Goal: Transaction & Acquisition: Purchase product/service

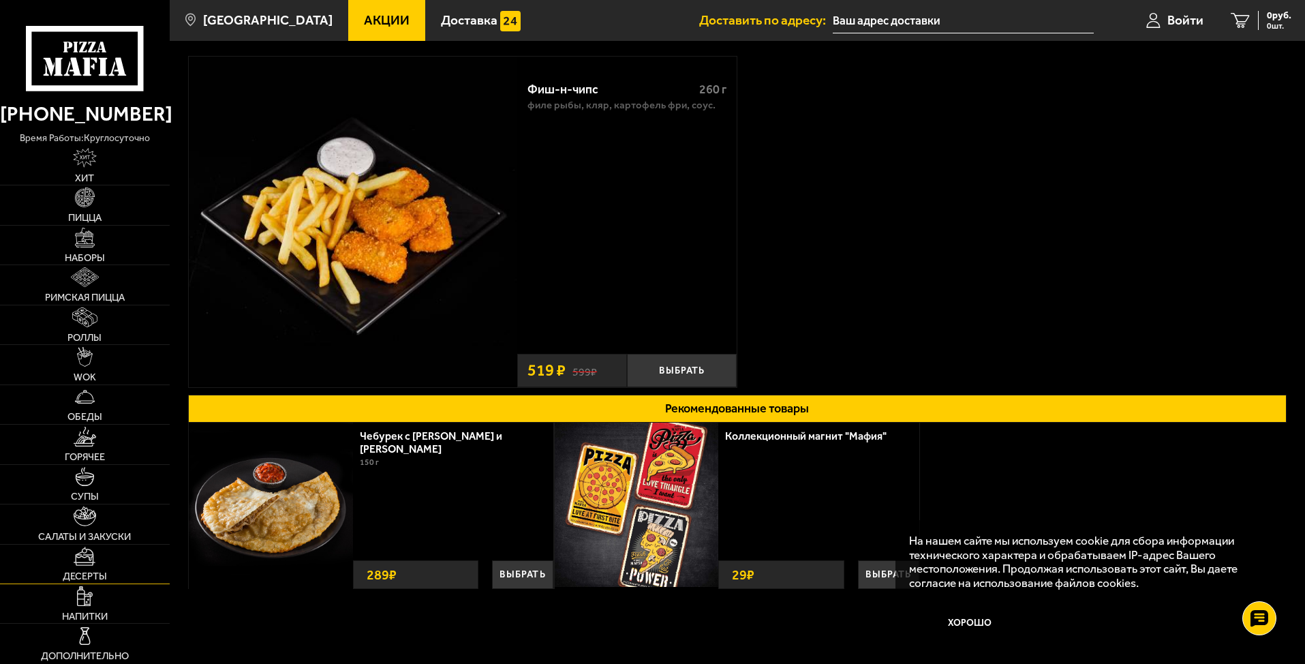
scroll to position [171, 0]
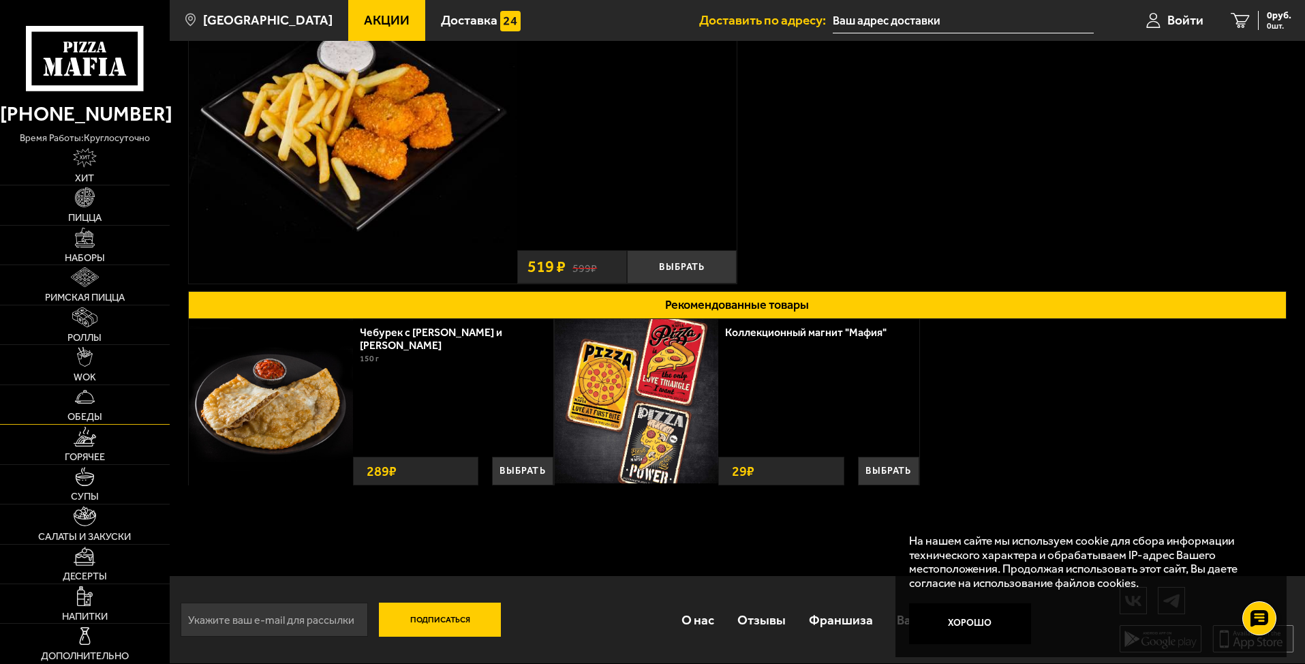
click at [113, 411] on link "Обеды" at bounding box center [85, 404] width 170 height 39
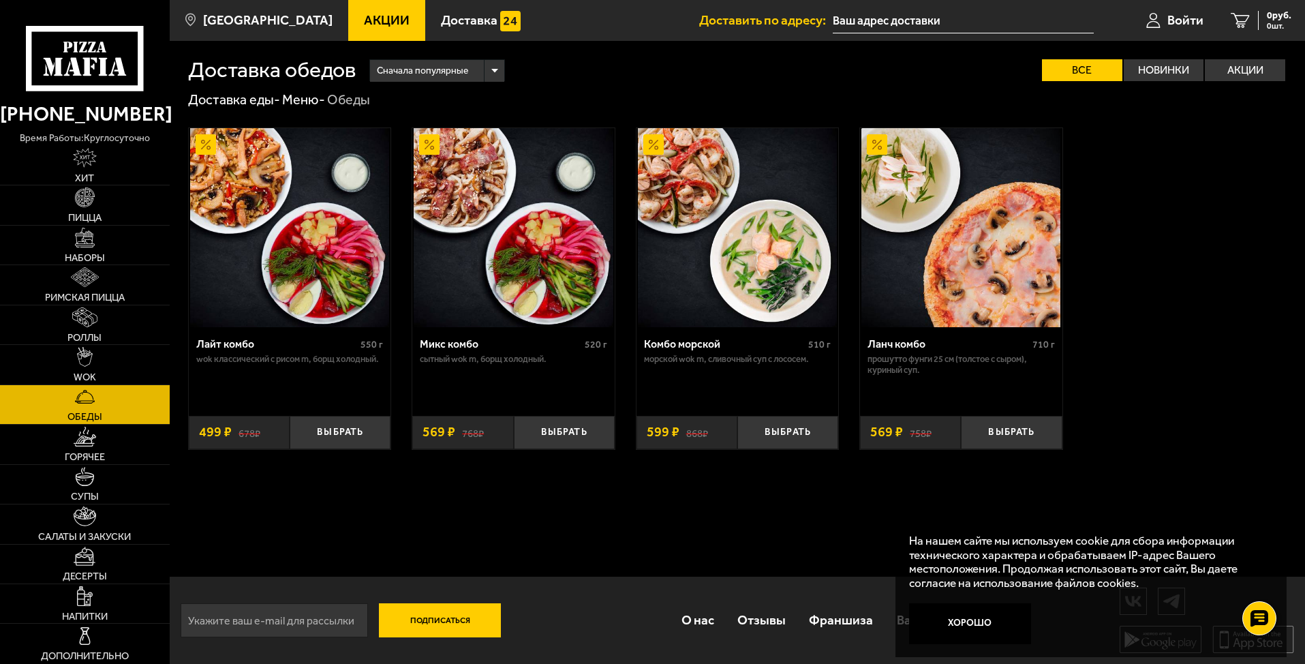
click at [251, 238] on img at bounding box center [289, 227] width 199 height 199
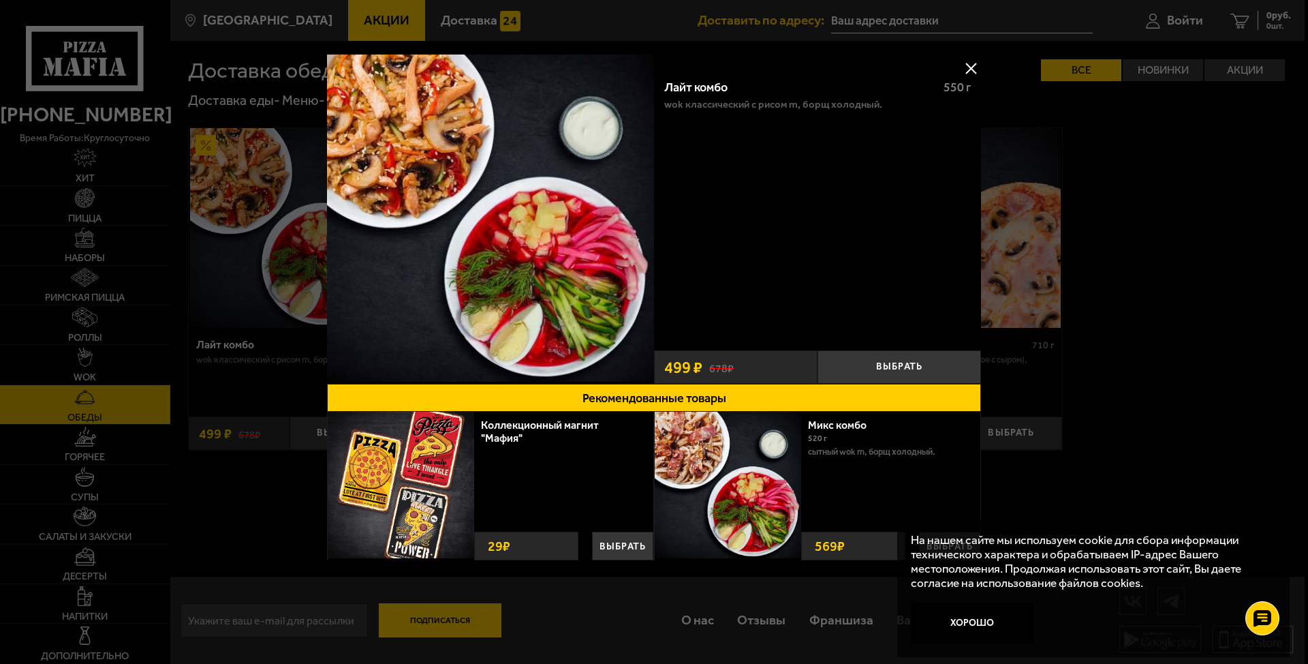
click at [972, 65] on button at bounding box center [971, 68] width 20 height 20
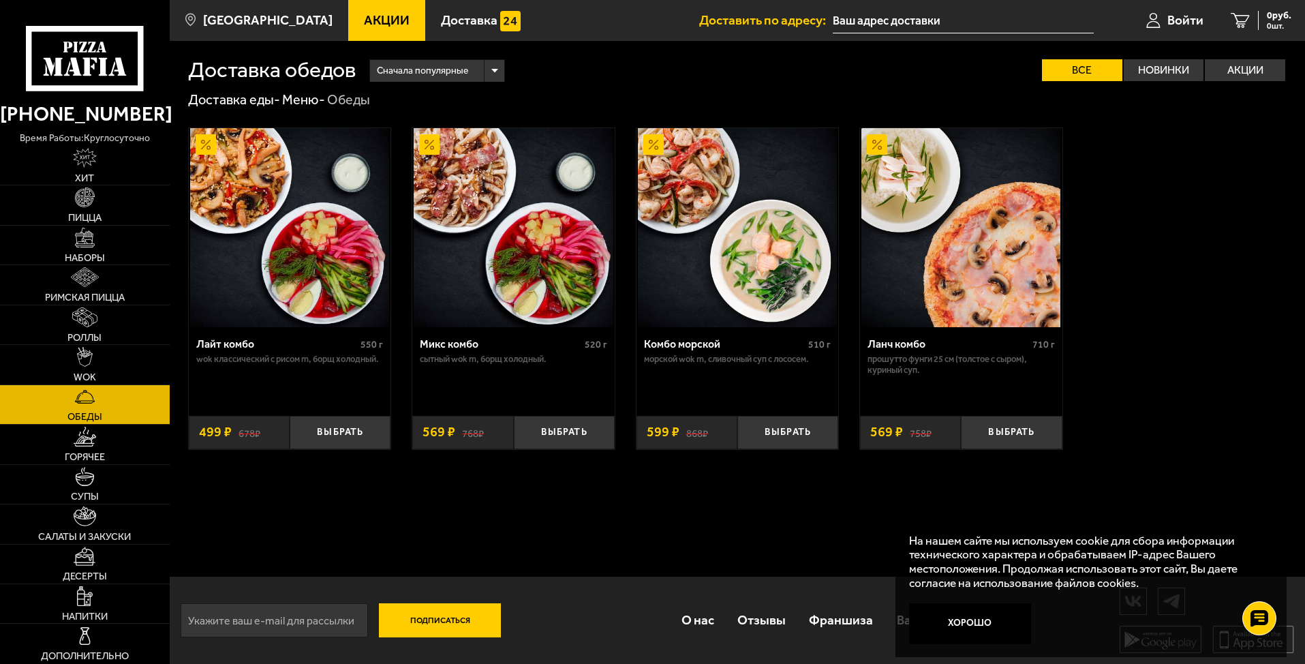
click at [913, 19] on input "text" at bounding box center [963, 20] width 261 height 25
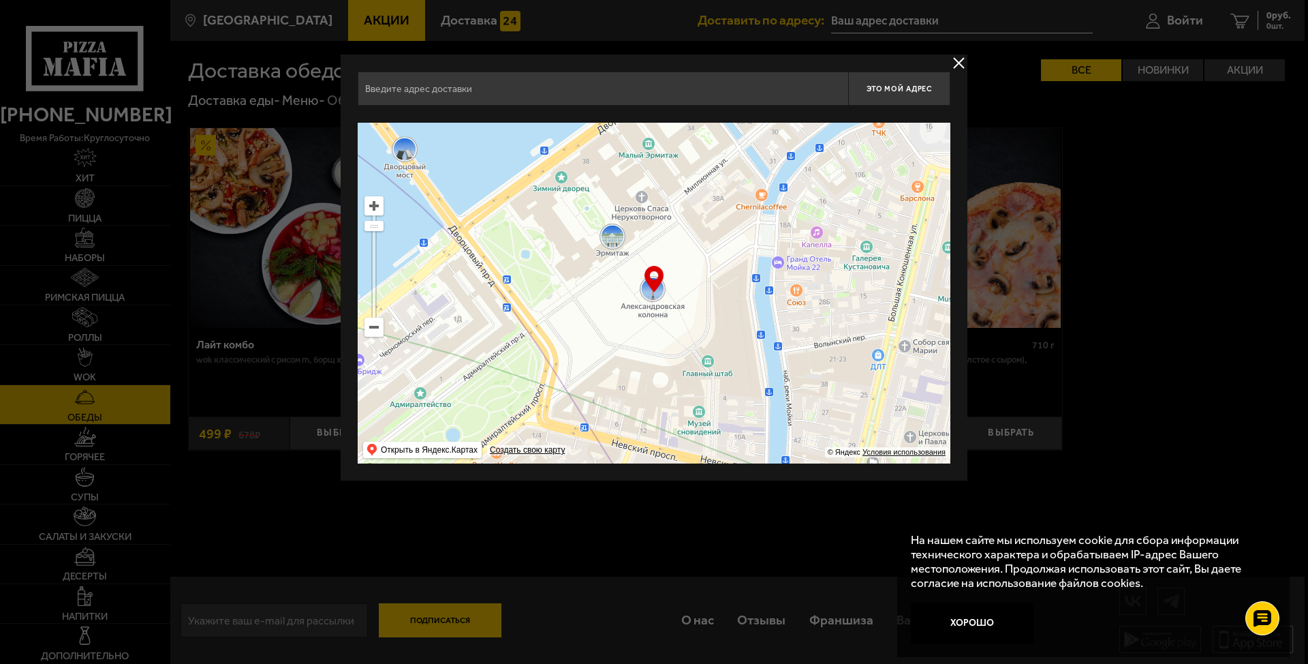
click at [375, 326] on ymaps at bounding box center [374, 327] width 18 height 18
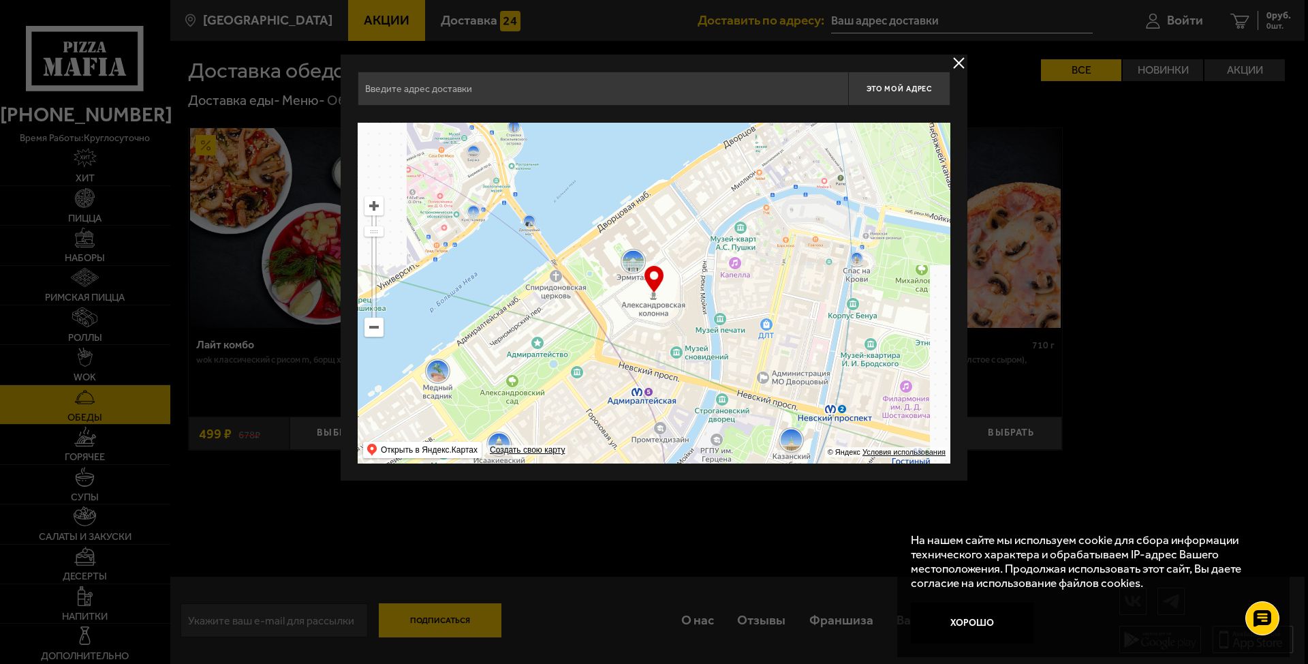
click at [375, 326] on ymaps at bounding box center [374, 327] width 18 height 18
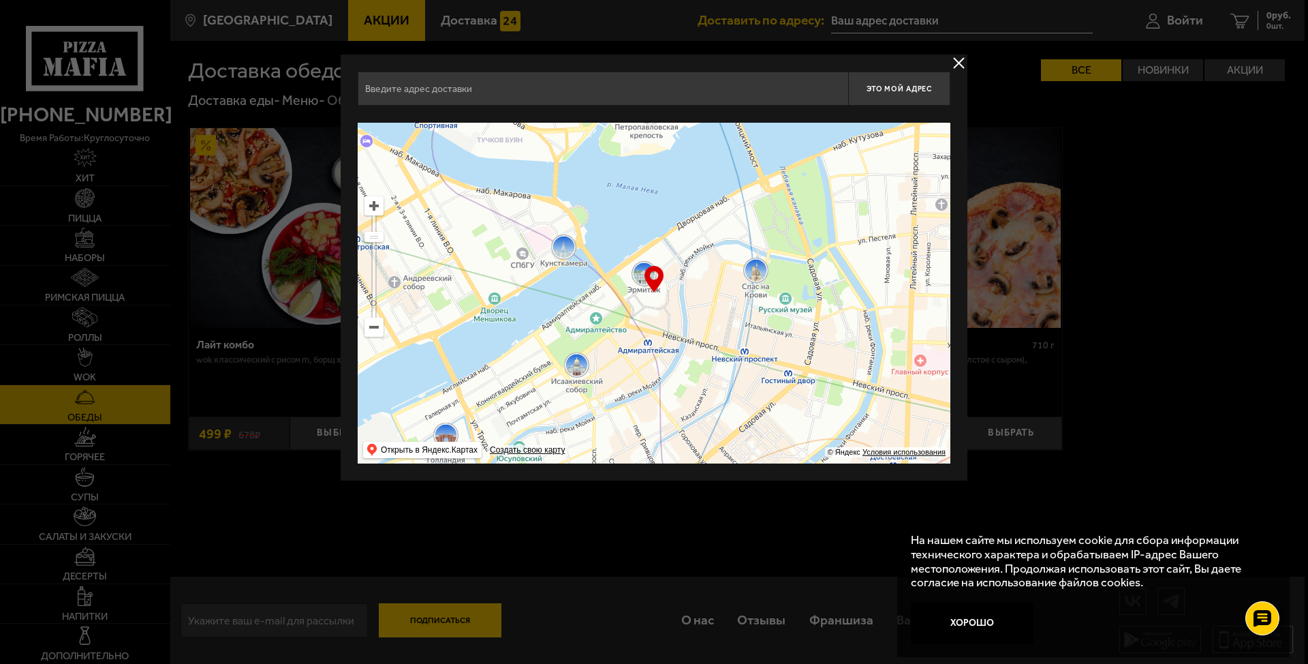
click at [957, 59] on button "delivery type" at bounding box center [958, 63] width 17 height 17
